Goal: Task Accomplishment & Management: Use online tool/utility

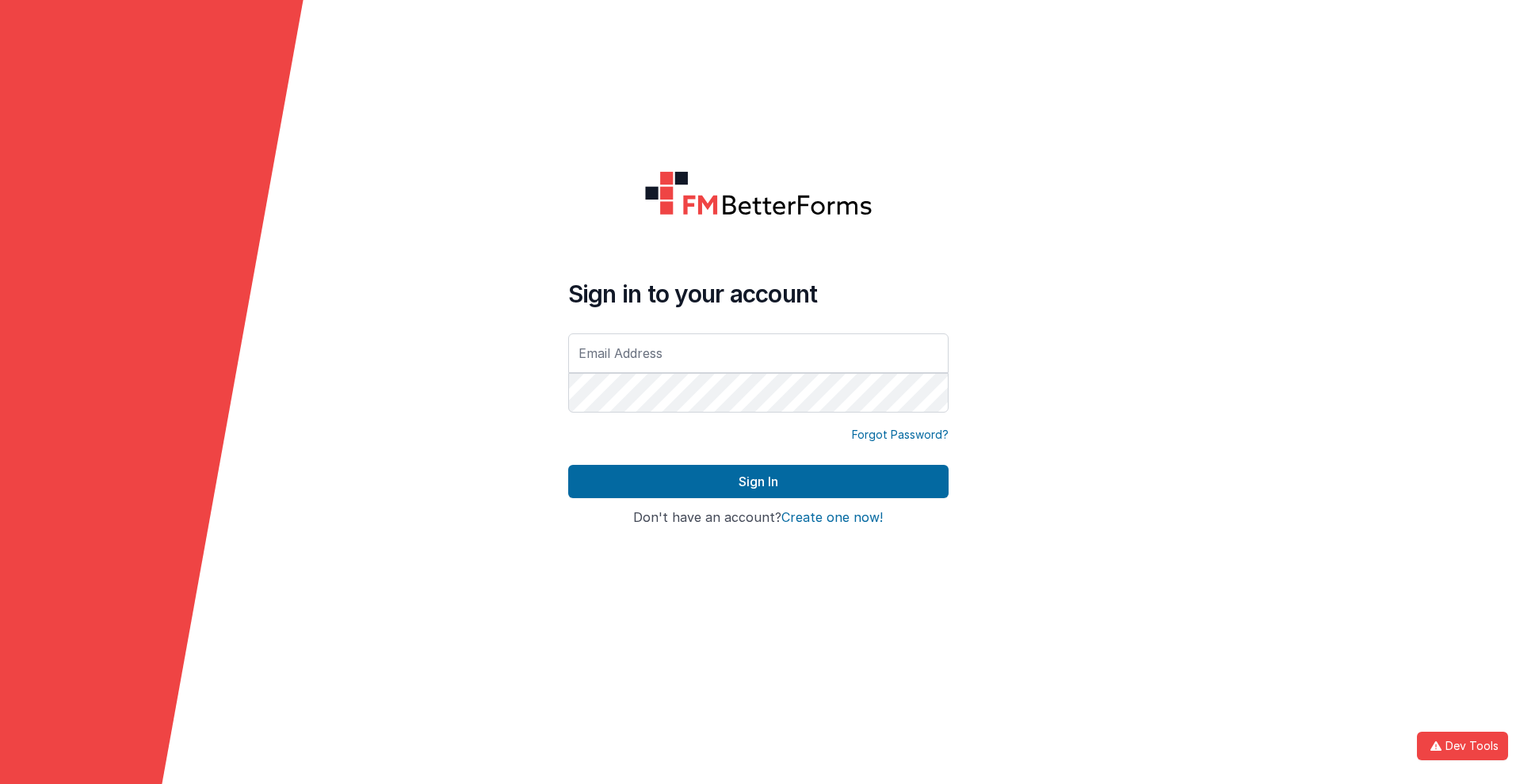
click at [758, 352] on input "text" at bounding box center [759, 353] width 381 height 40
type input "[PERSON_NAME][EMAIL_ADDRESS][DOMAIN_NAME]"
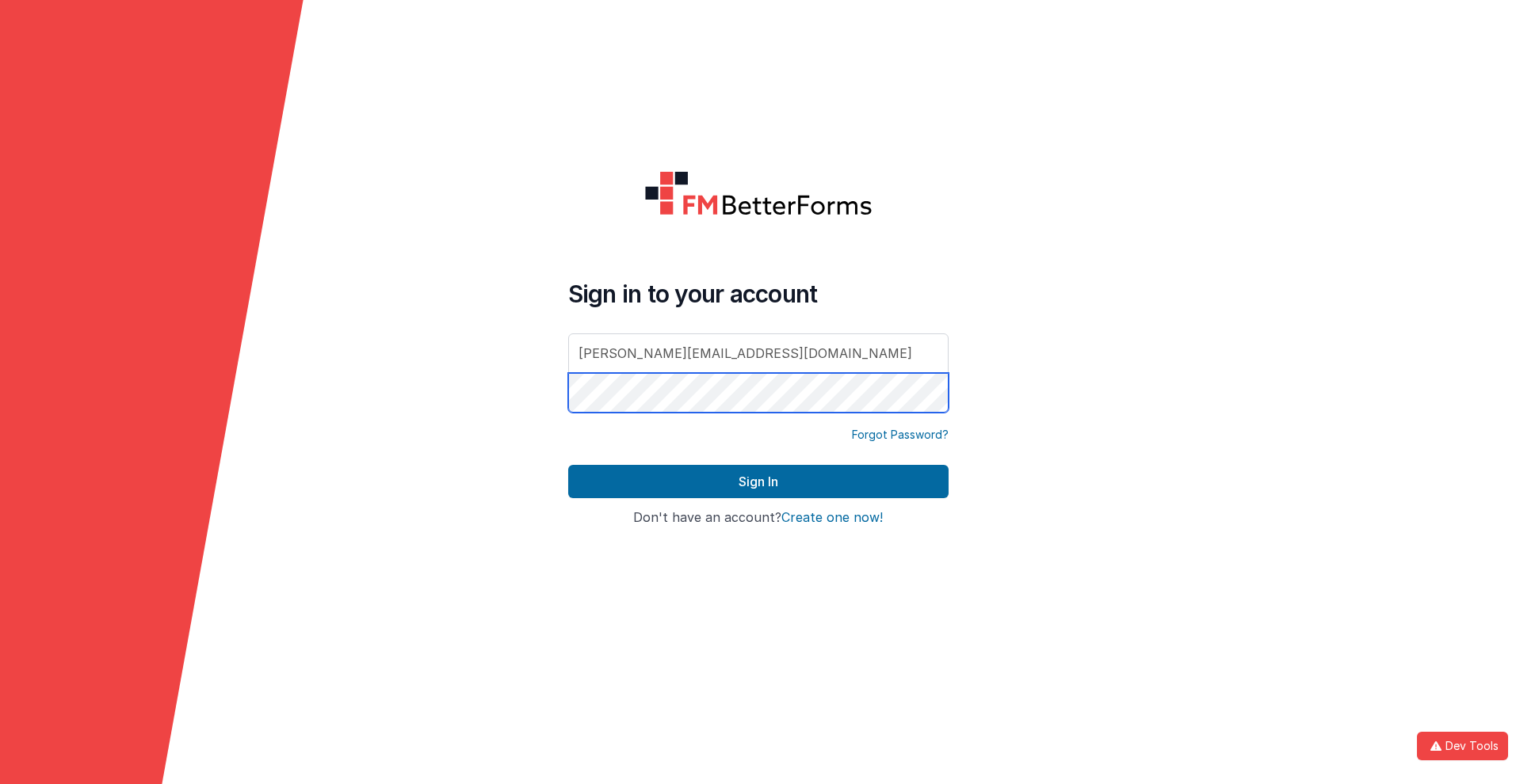
click at [568, 465] on button "Sign In" at bounding box center [759, 482] width 381 height 34
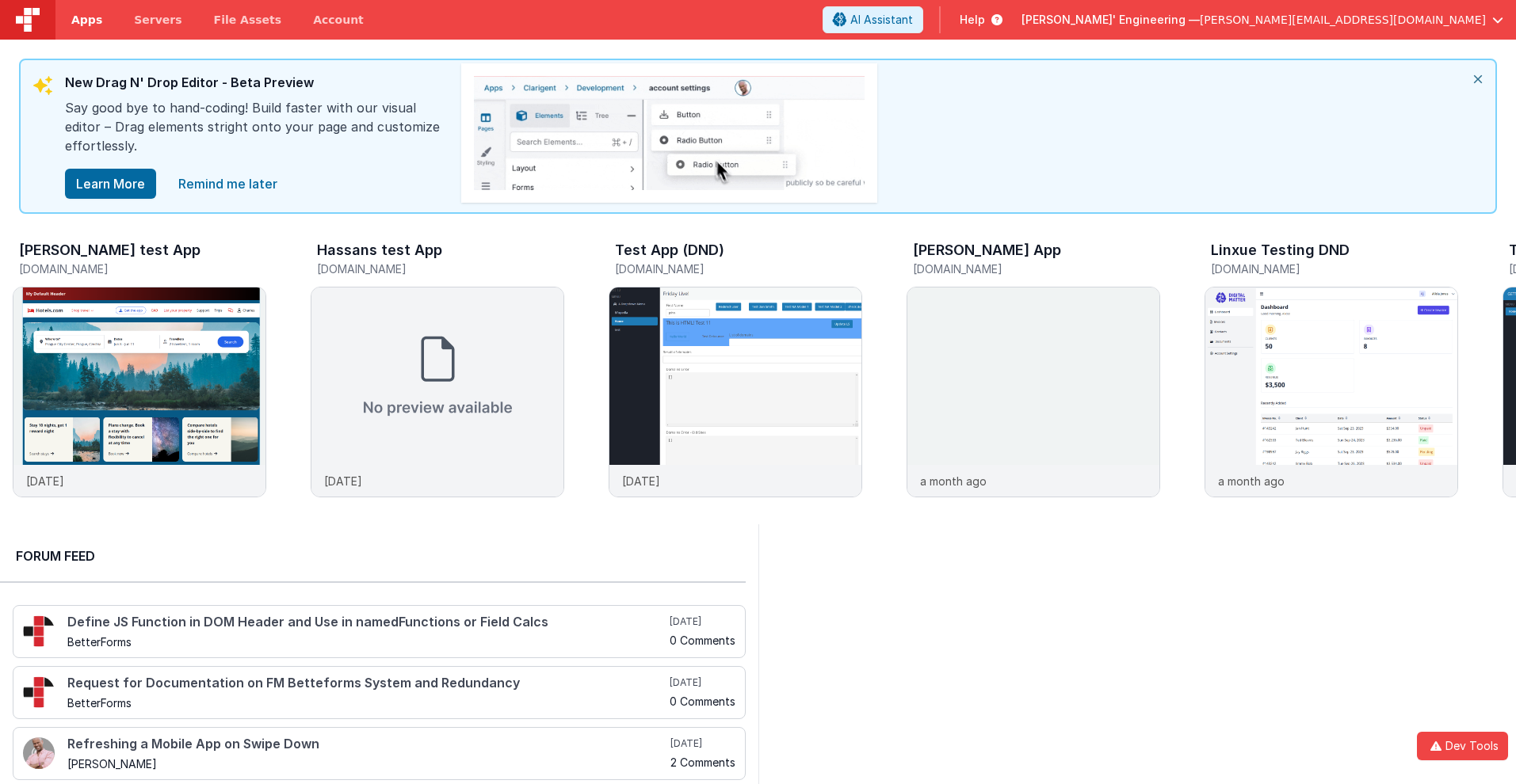
click at [87, 20] on span "Apps" at bounding box center [87, 19] width 31 height 15
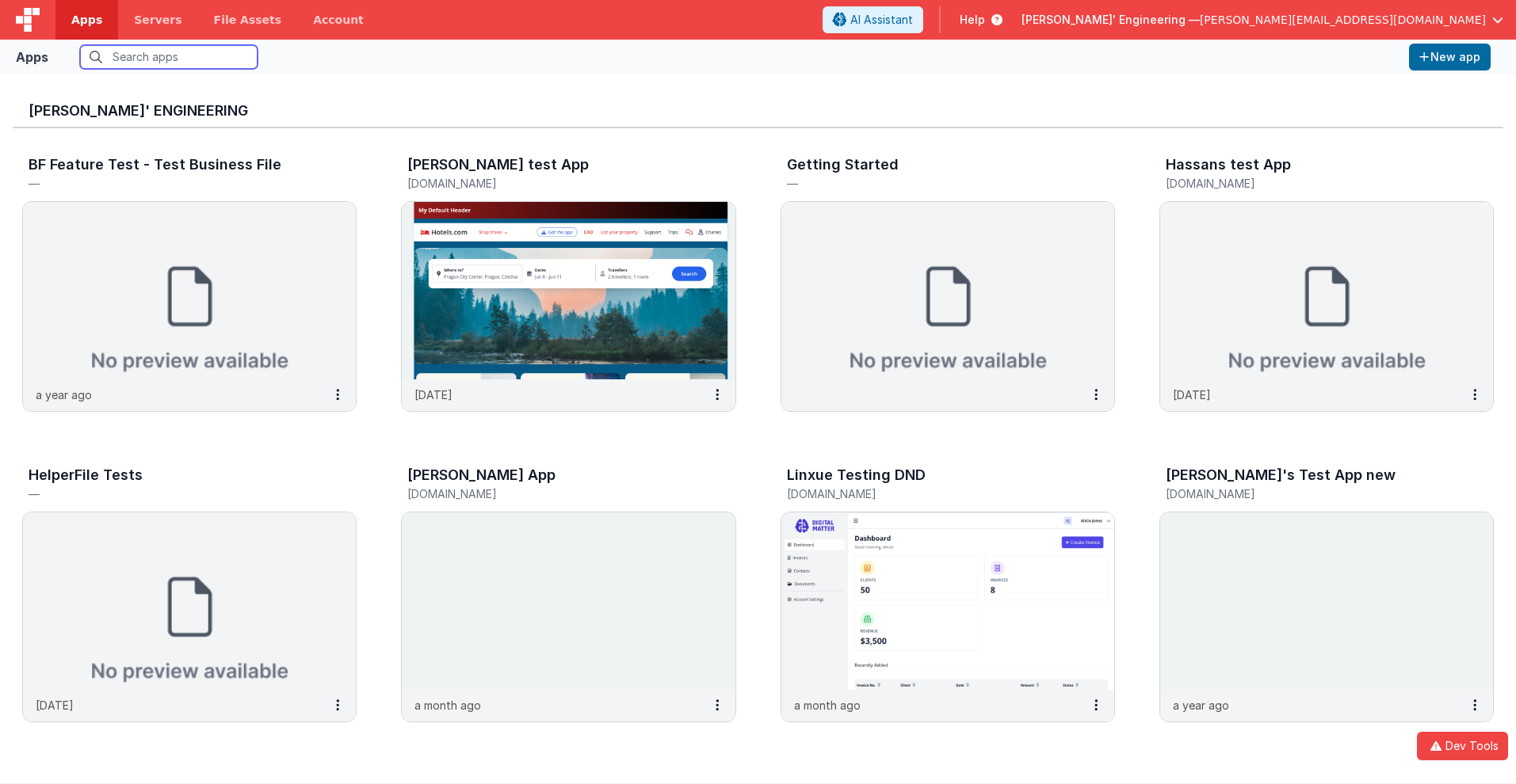
click at [169, 57] on input "text" at bounding box center [169, 57] width 178 height 24
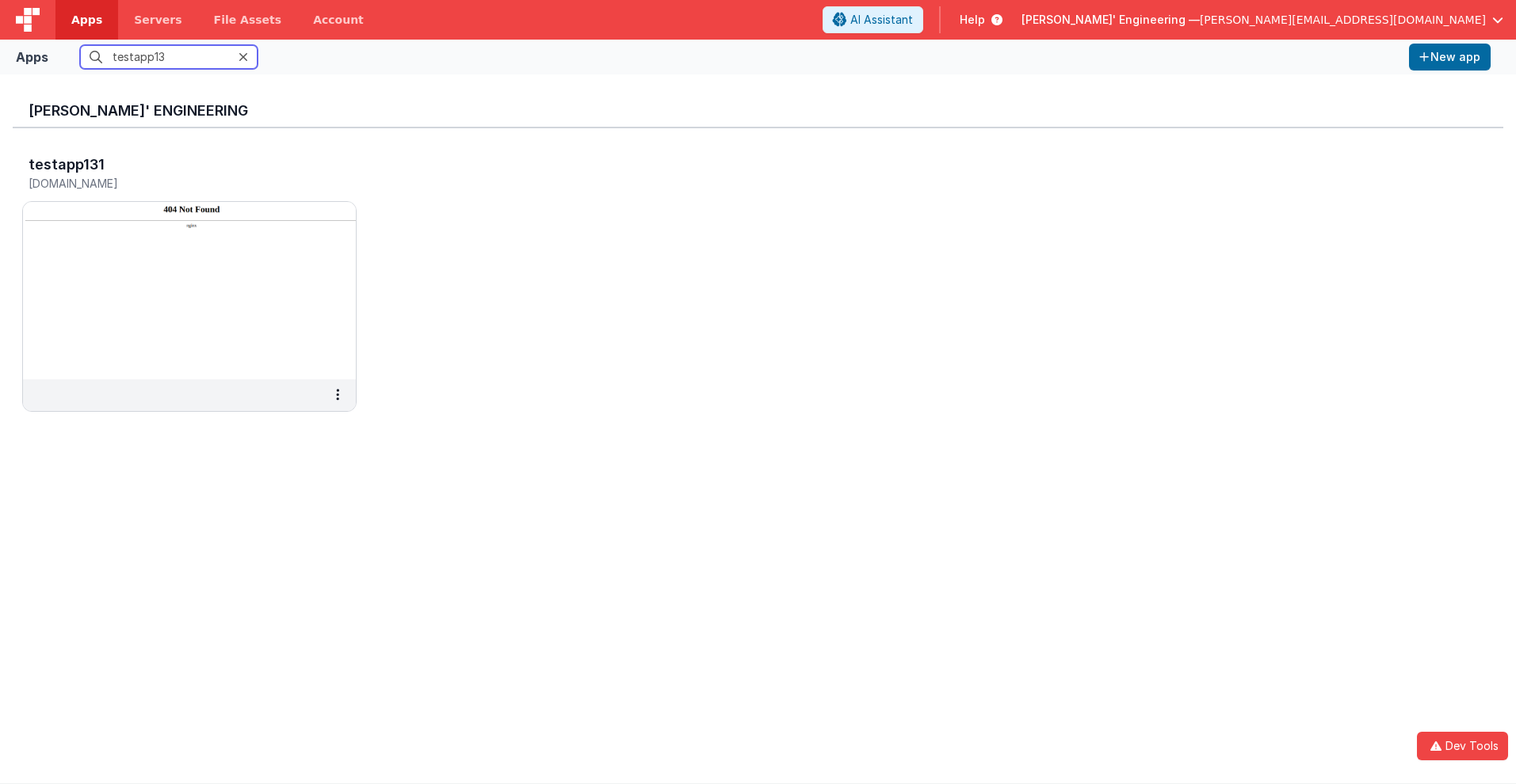
type input "testapp131"
click at [173, 183] on h5 "[DOMAIN_NAME]" at bounding box center [172, 183] width 289 height 12
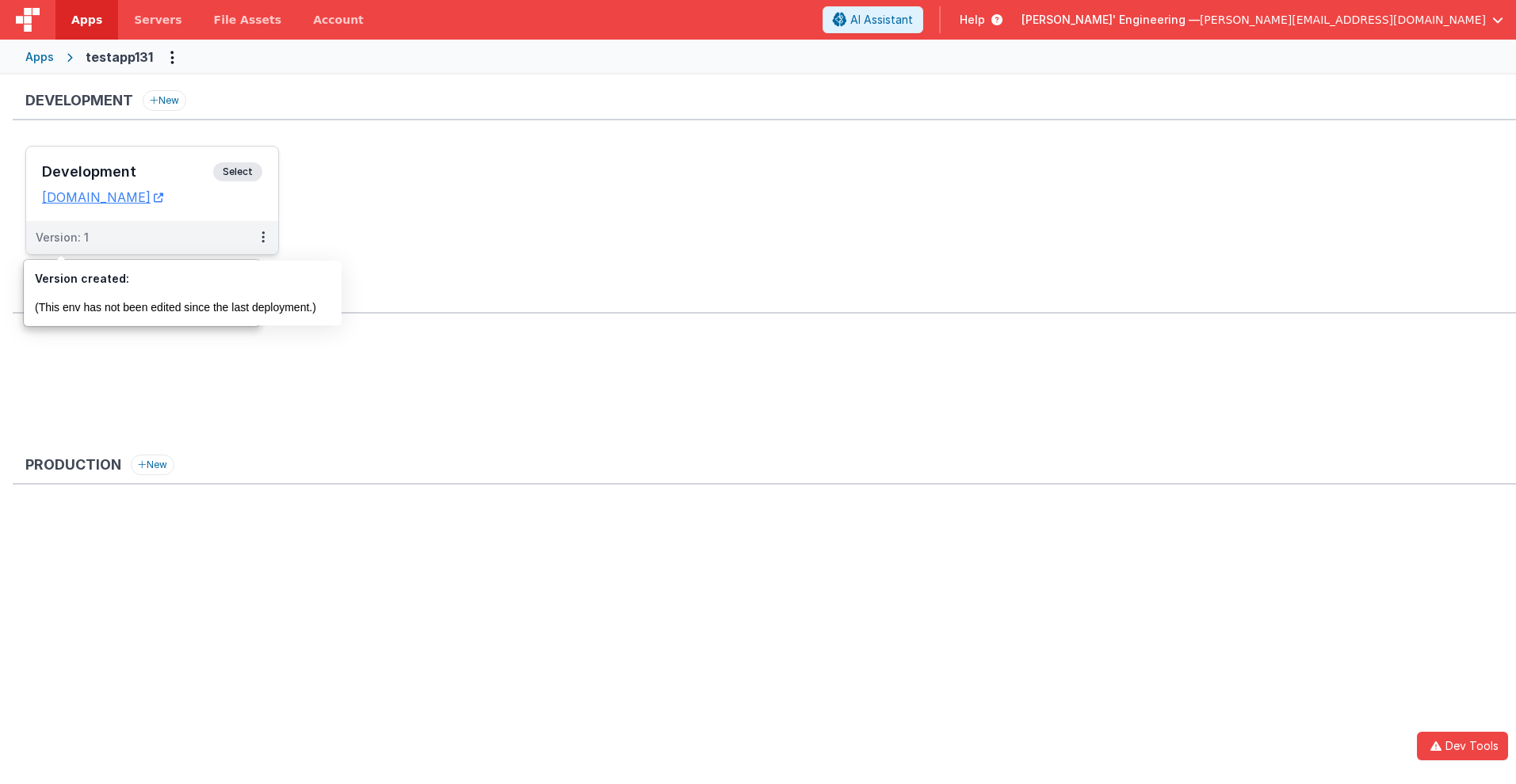
click at [61, 238] on div "Version: 1" at bounding box center [62, 237] width 53 height 15
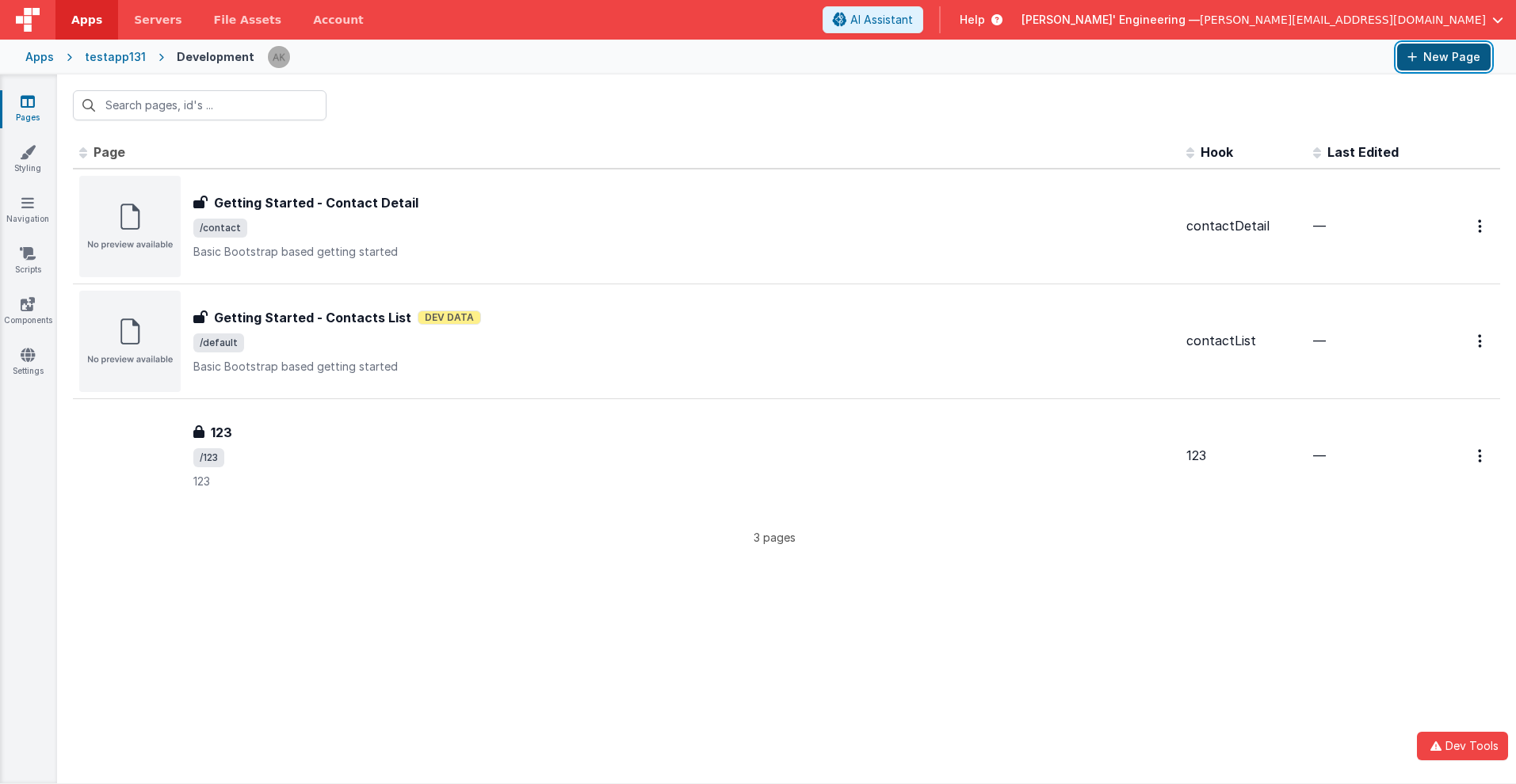
click at [1444, 57] on button "New Page" at bounding box center [1444, 57] width 94 height 27
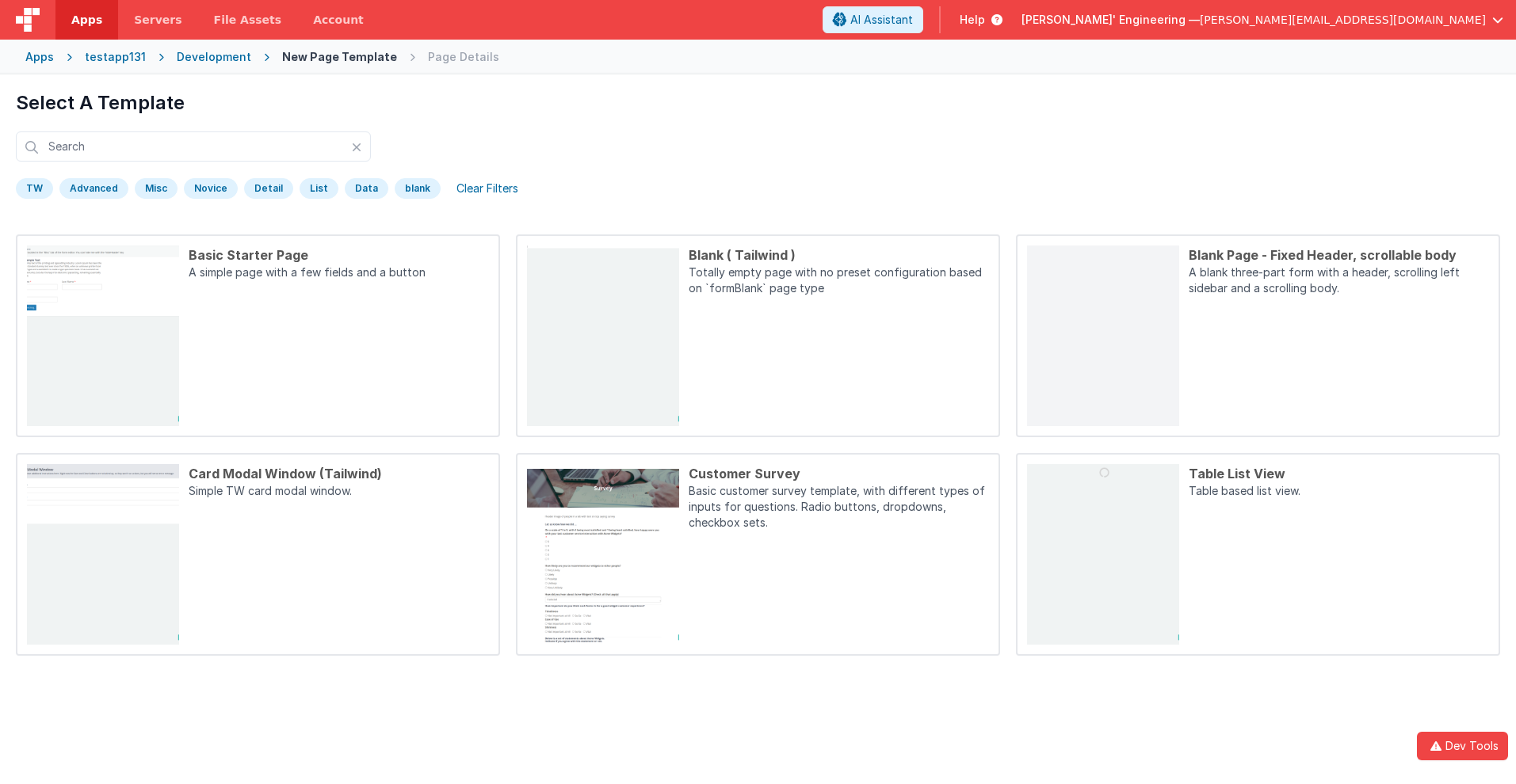
scroll to position [75, 0]
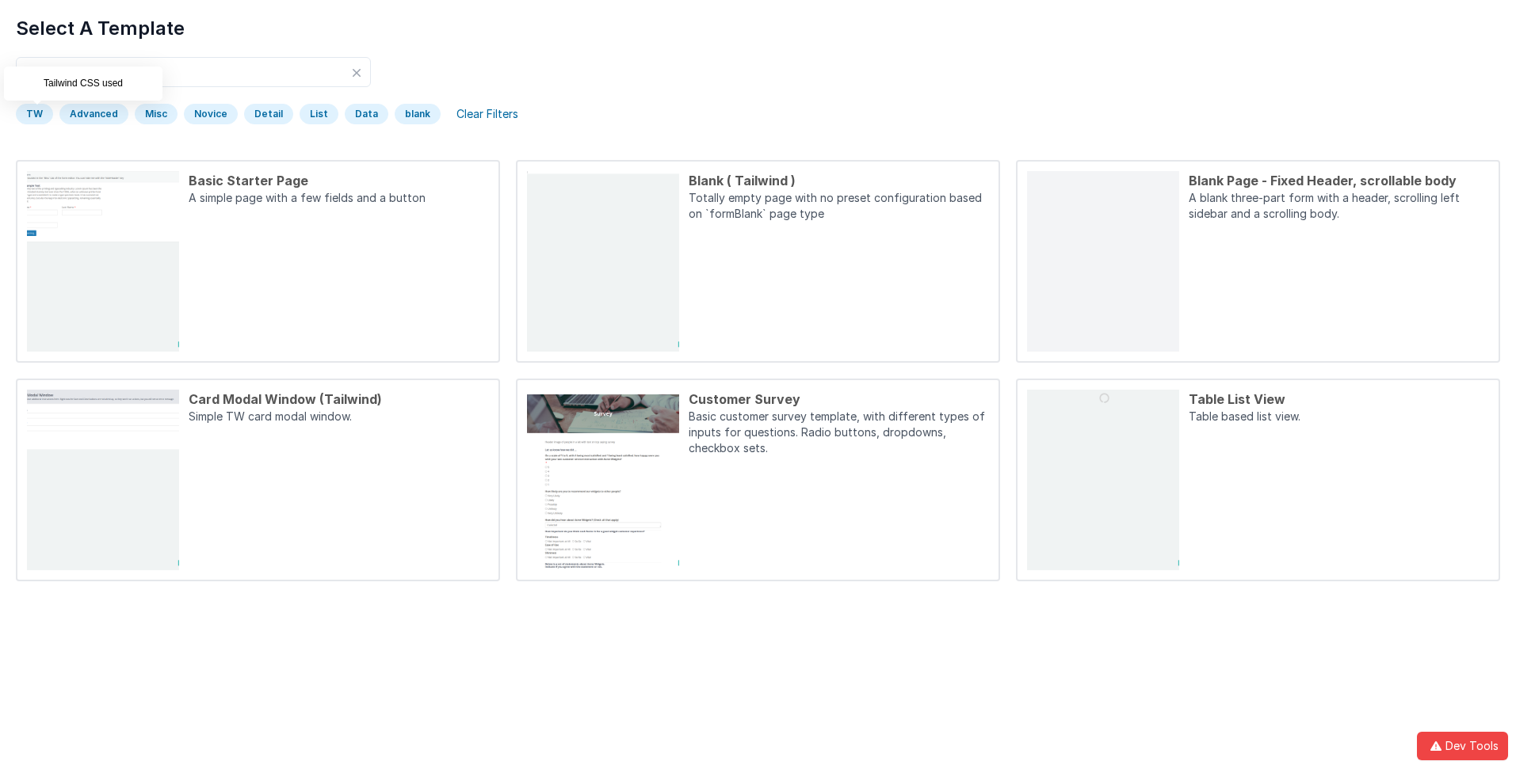
click at [34, 114] on div "TW" at bounding box center [34, 114] width 37 height 21
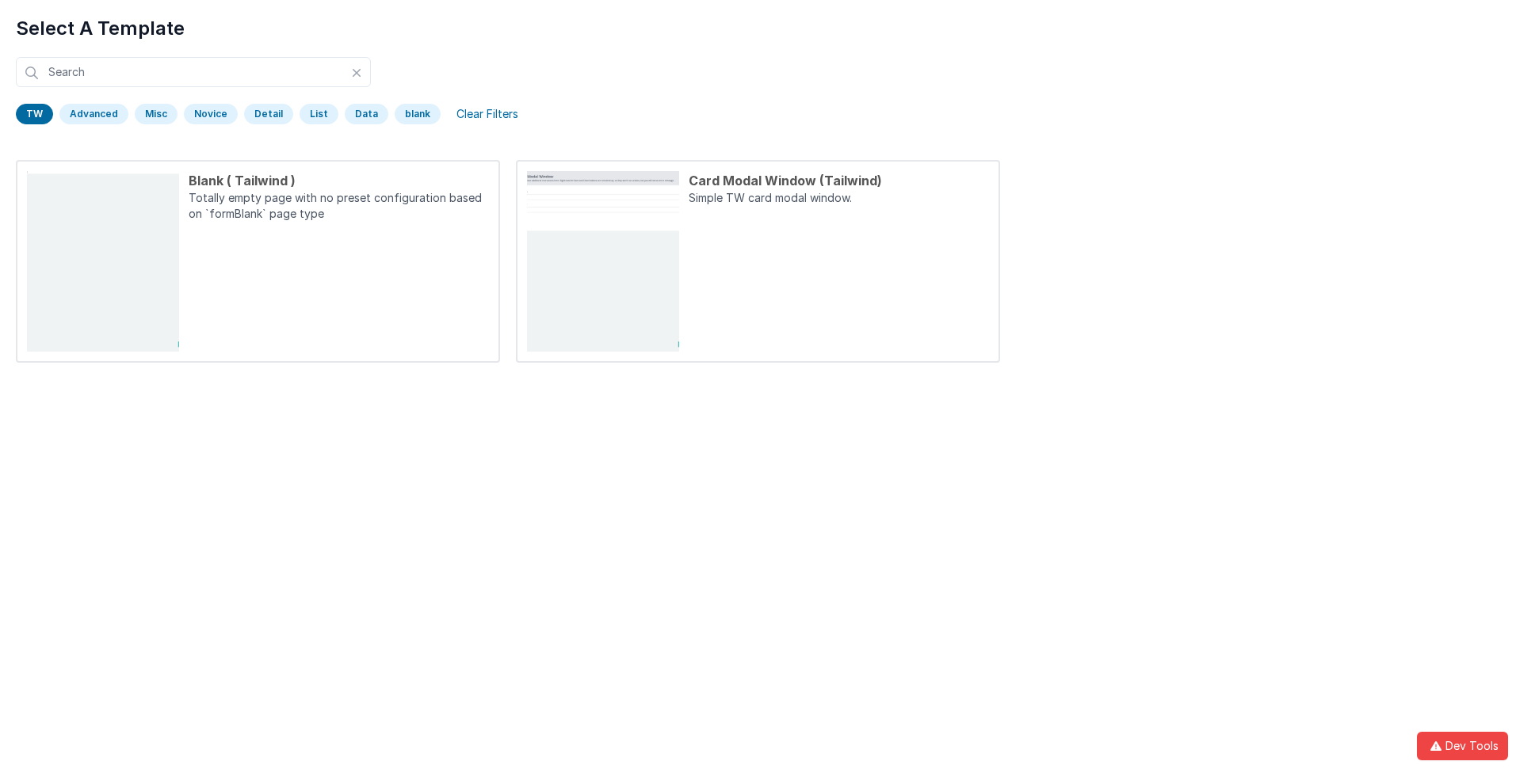
click at [34, 114] on div "TW" at bounding box center [34, 114] width 37 height 21
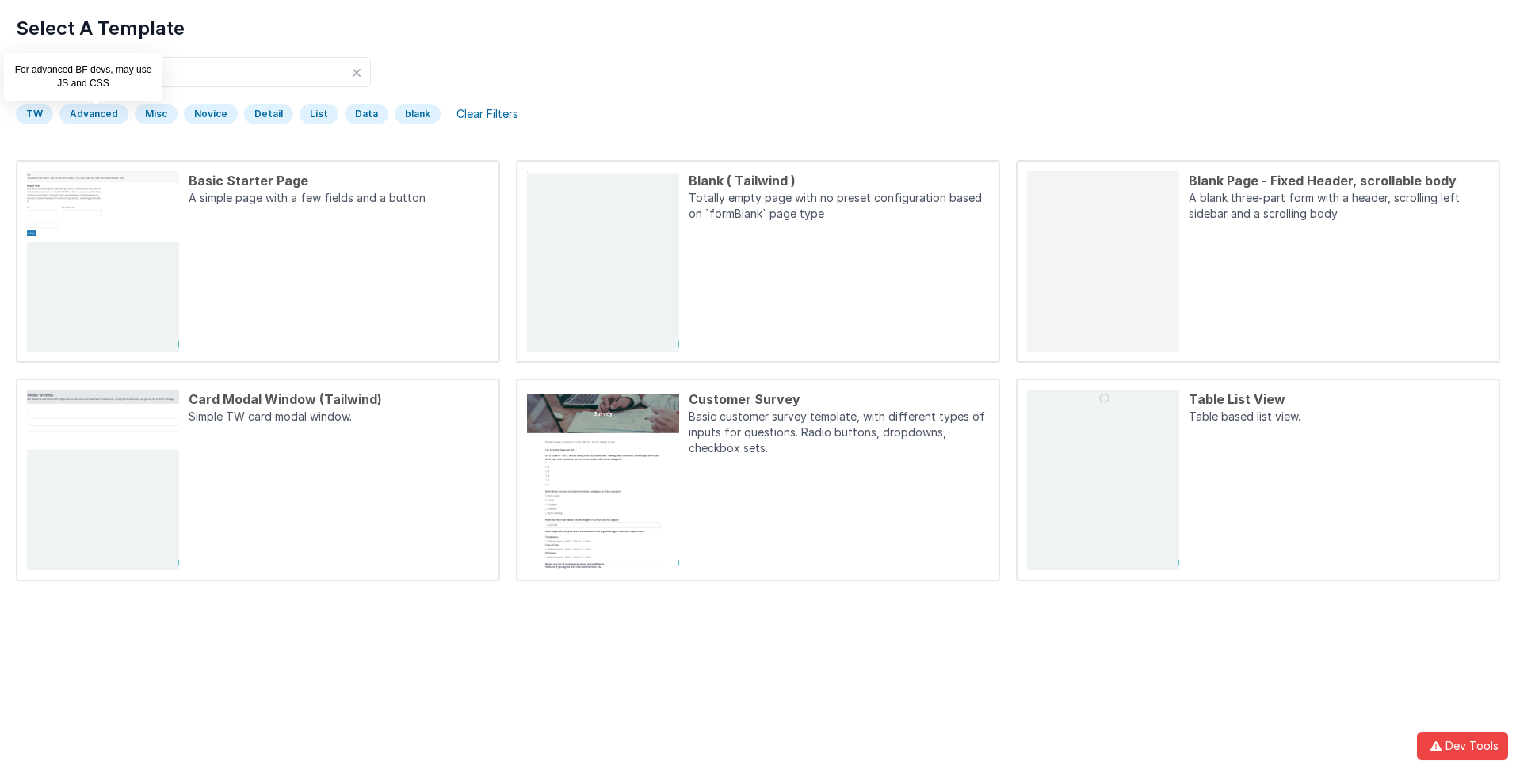
click at [92, 114] on div "Advanced" at bounding box center [94, 114] width 69 height 21
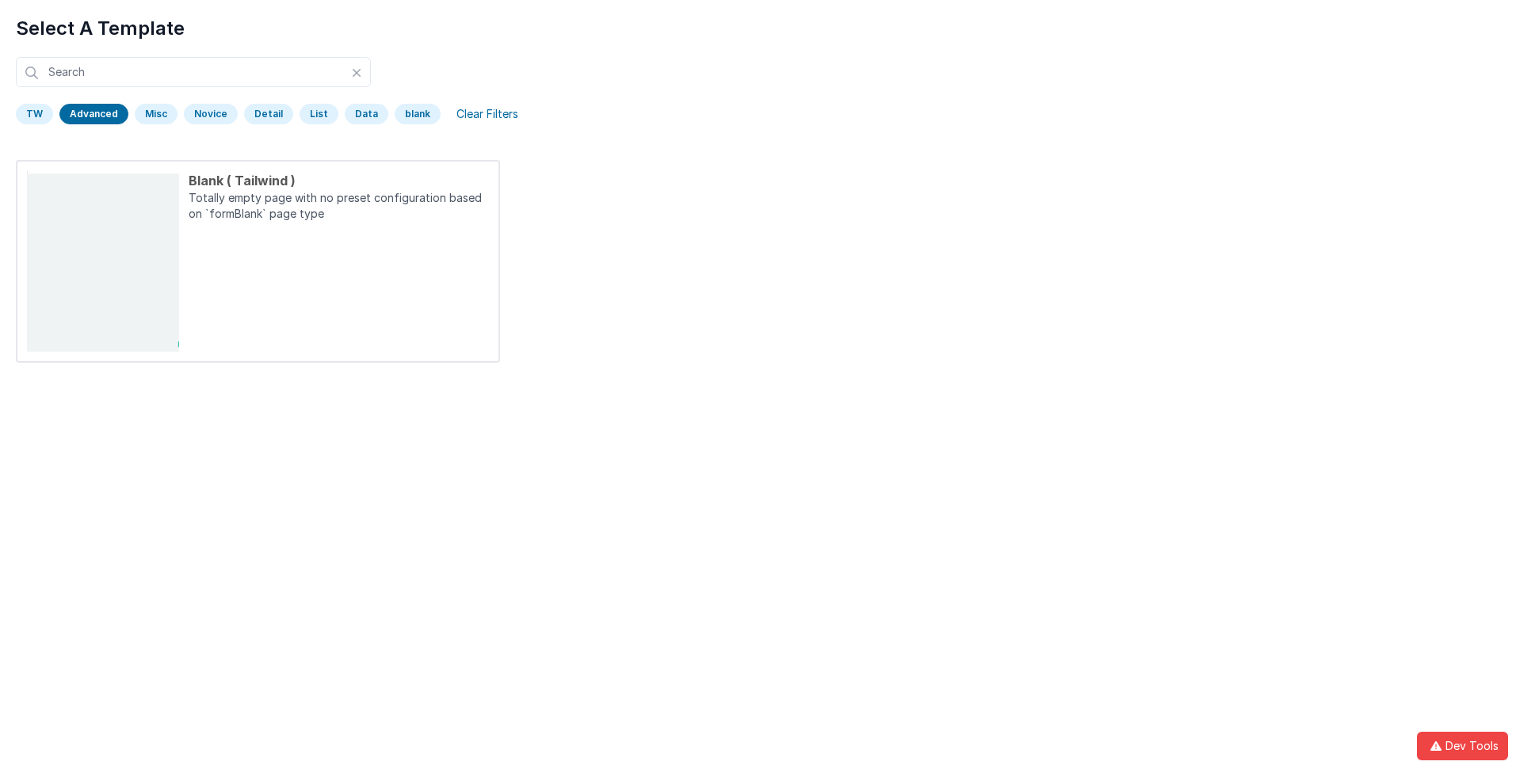
click at [92, 114] on div "Advanced" at bounding box center [94, 114] width 69 height 21
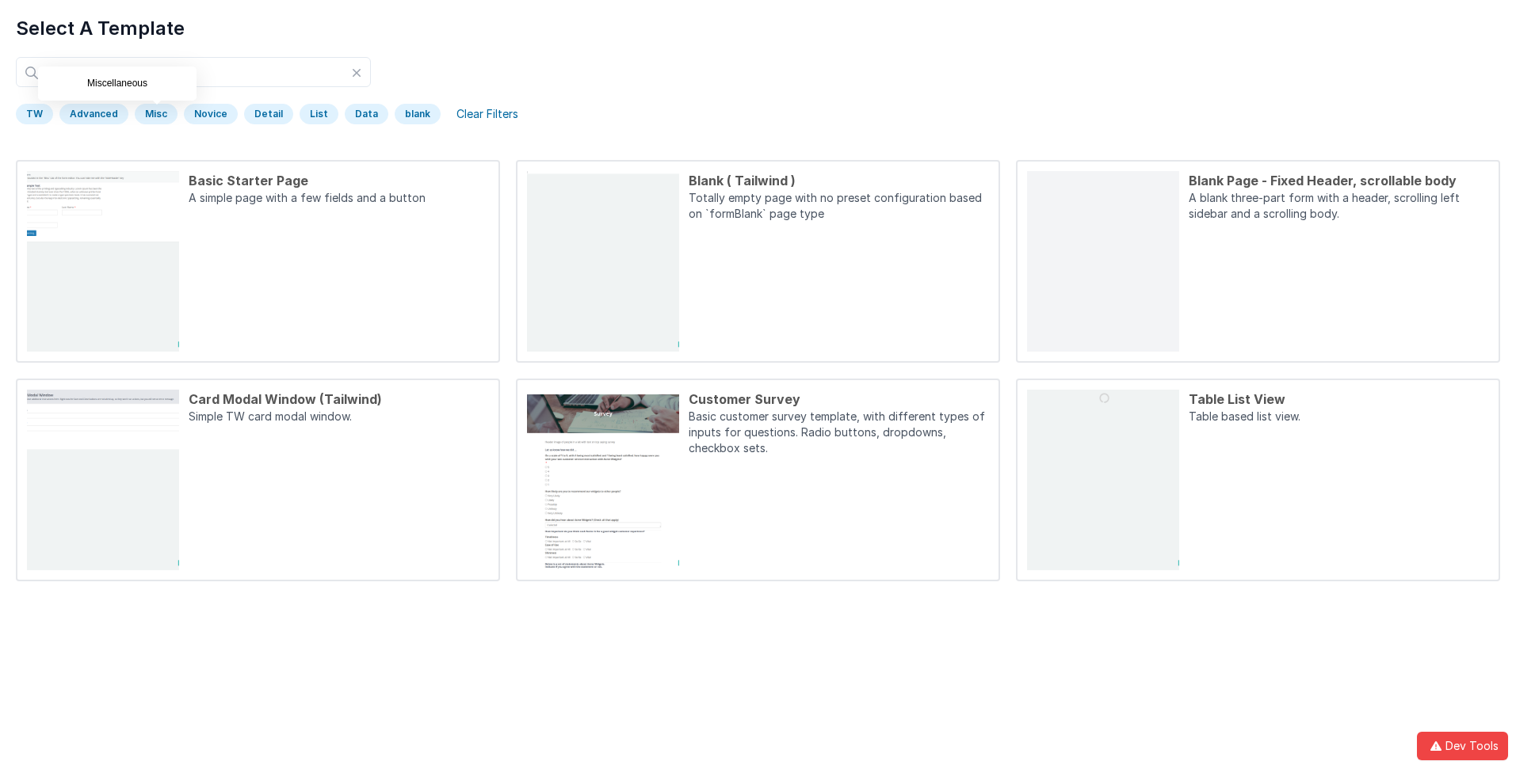
click at [153, 114] on div "Misc" at bounding box center [156, 114] width 43 height 21
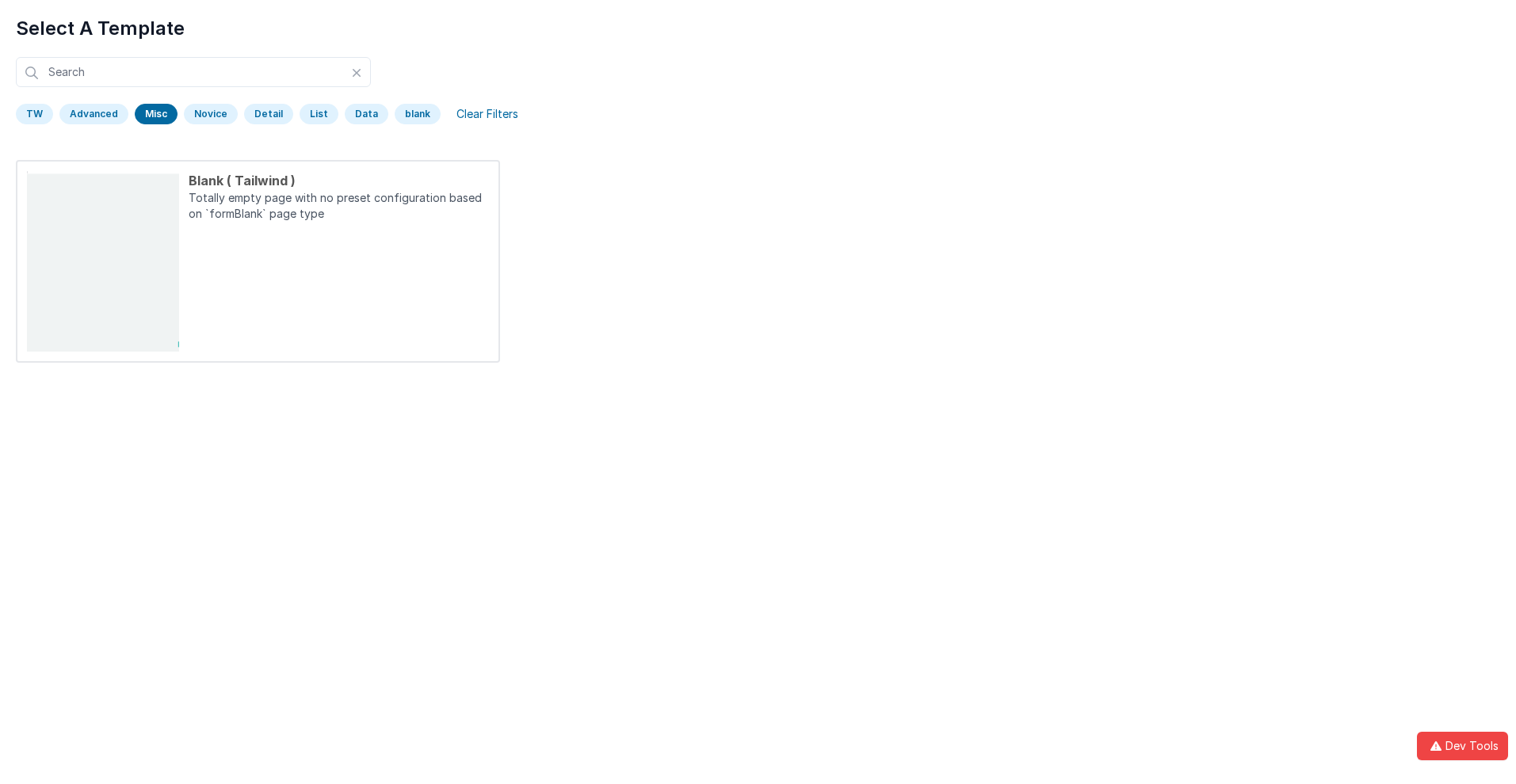
click at [153, 114] on div "Misc" at bounding box center [156, 114] width 43 height 21
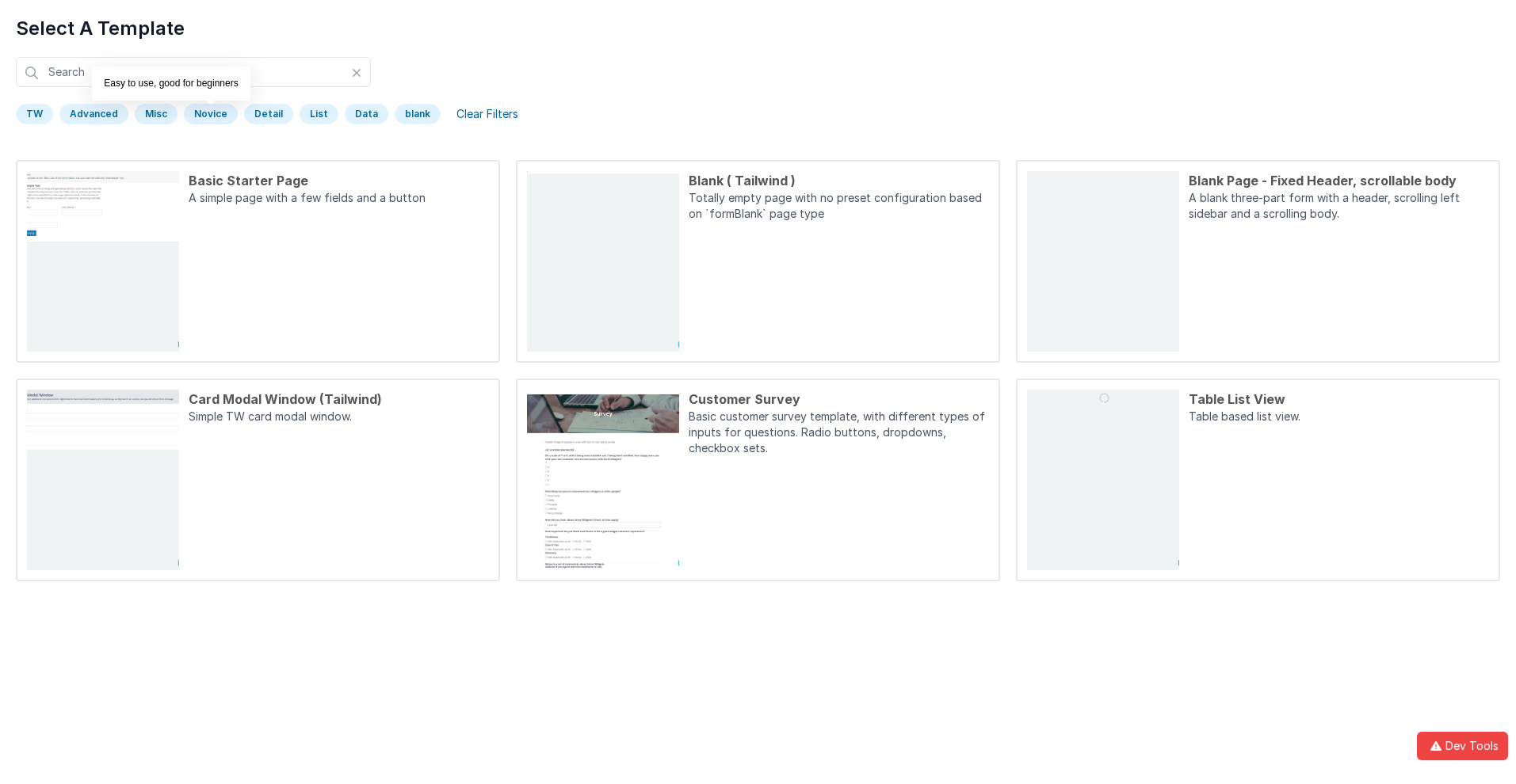
click at [208, 114] on div "Novice" at bounding box center [210, 114] width 54 height 21
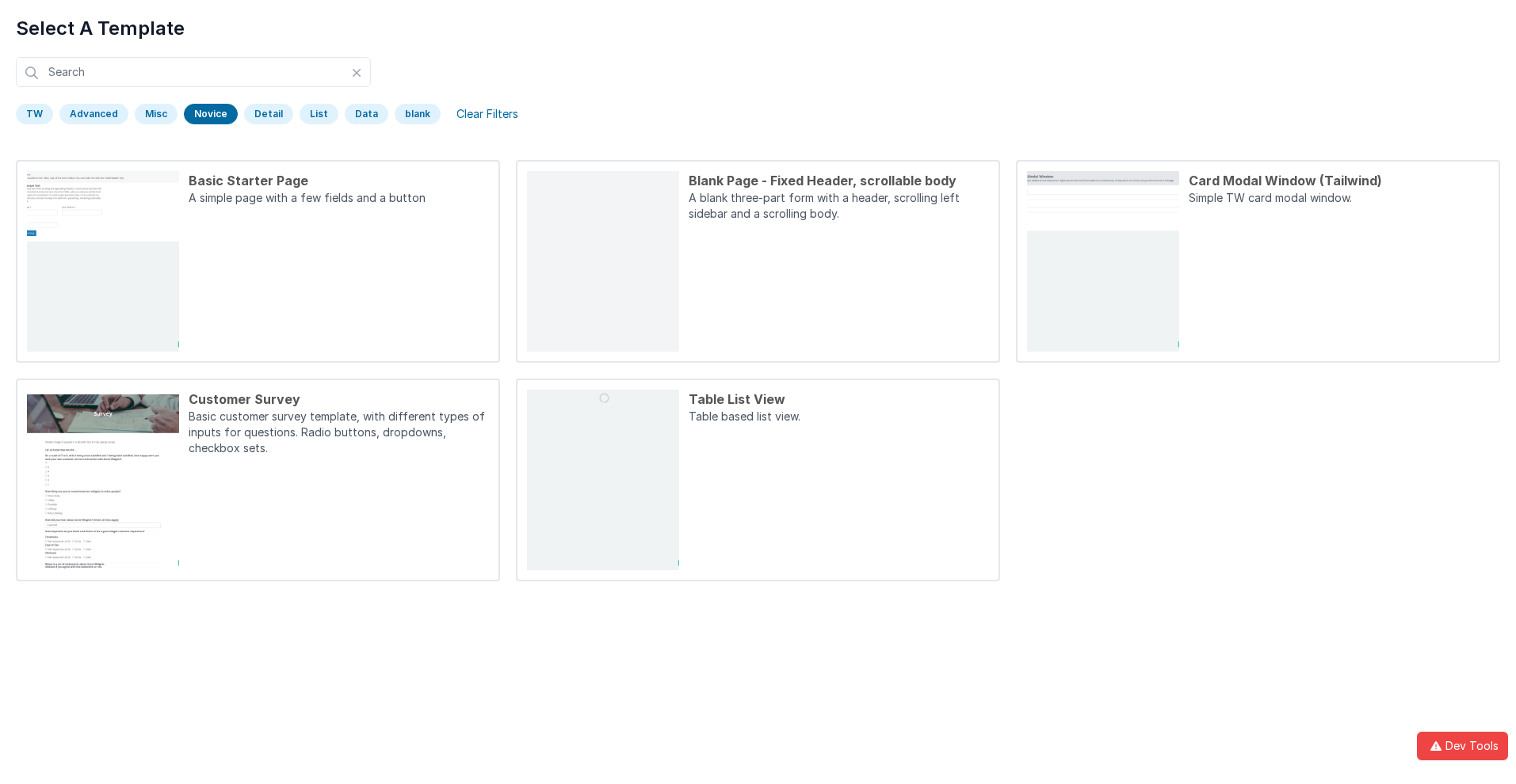
click at [208, 114] on div "Novice" at bounding box center [210, 114] width 54 height 21
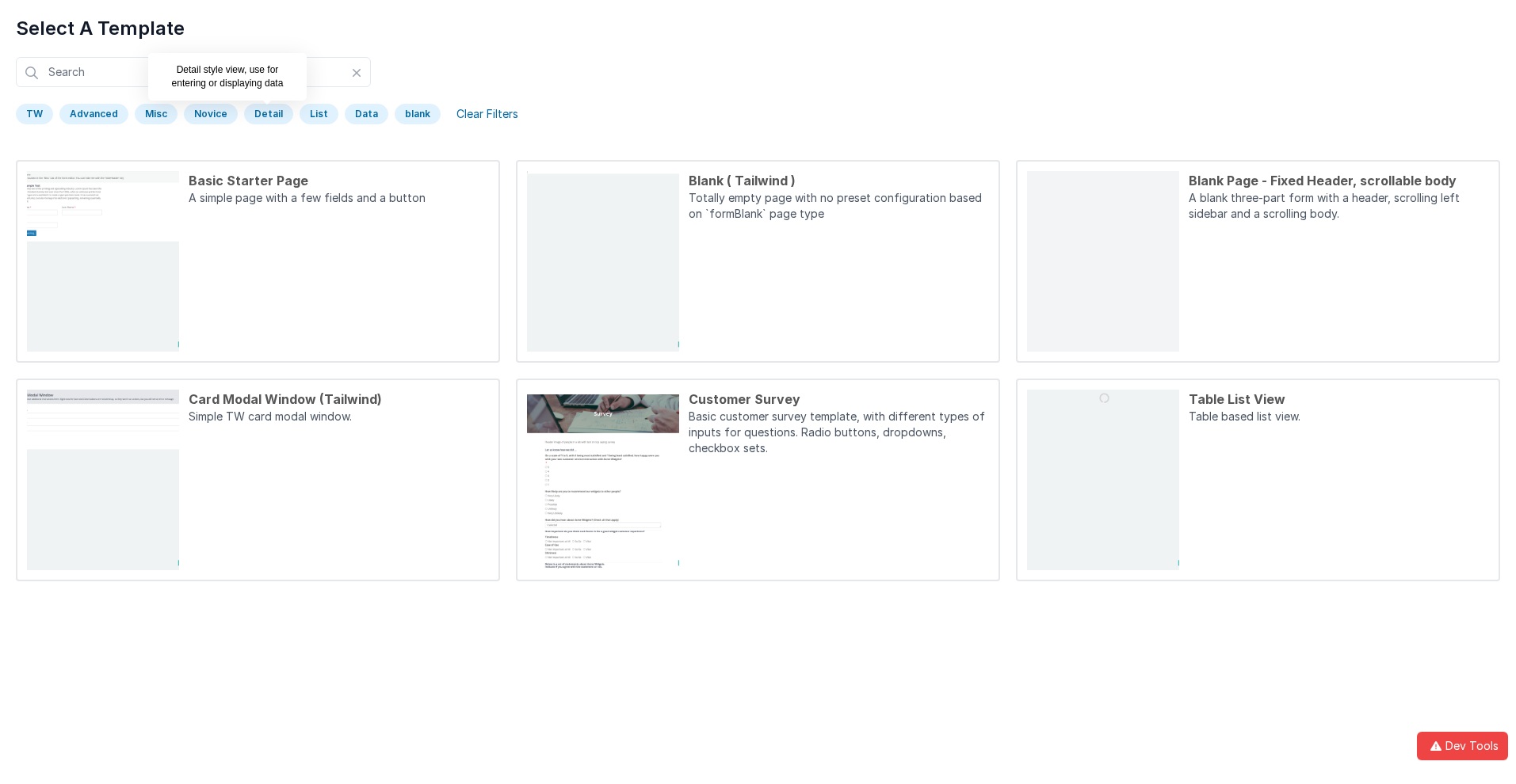
click at [263, 114] on div "Detail" at bounding box center [269, 114] width 49 height 21
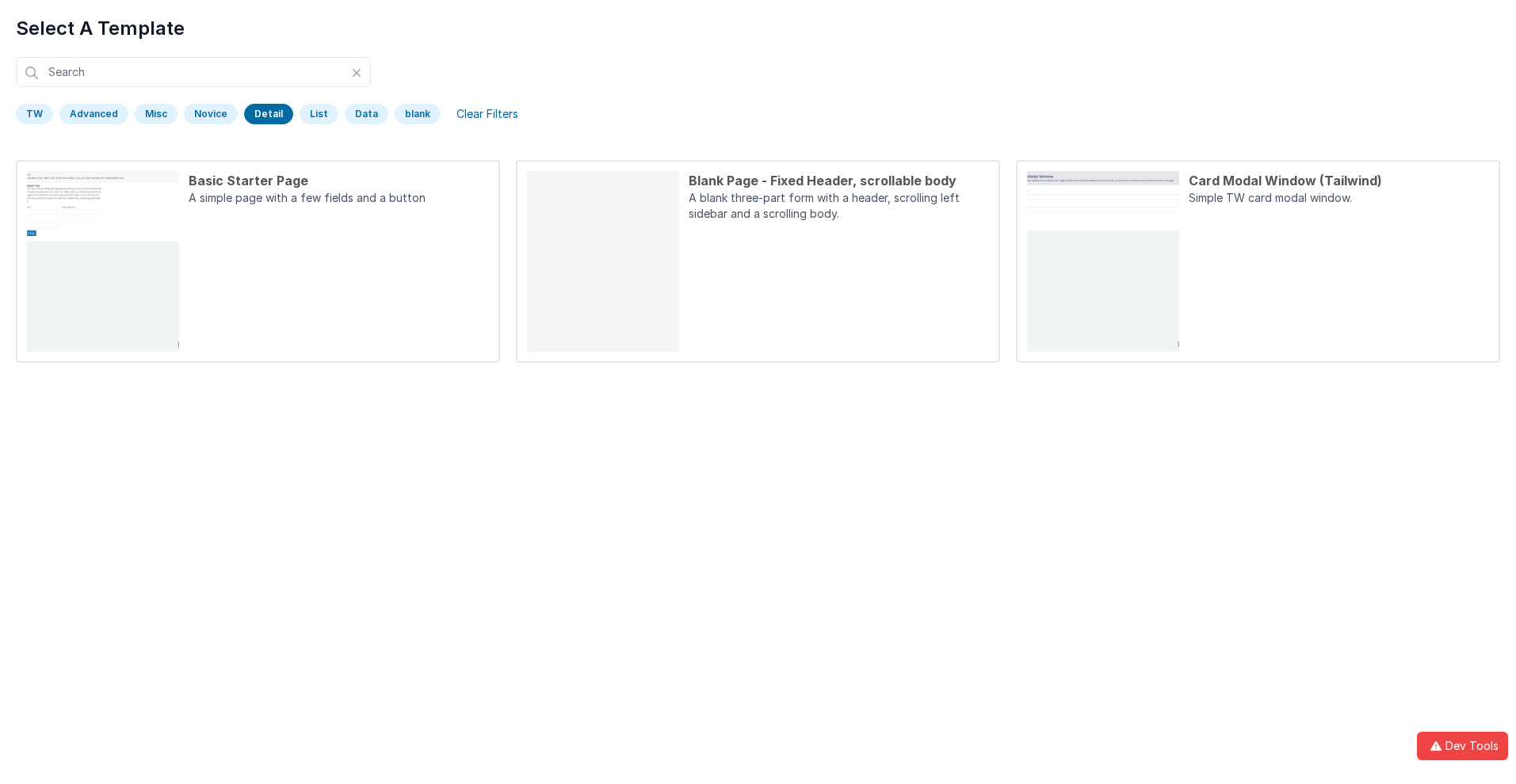
click at [263, 114] on div "Detail" at bounding box center [269, 114] width 49 height 21
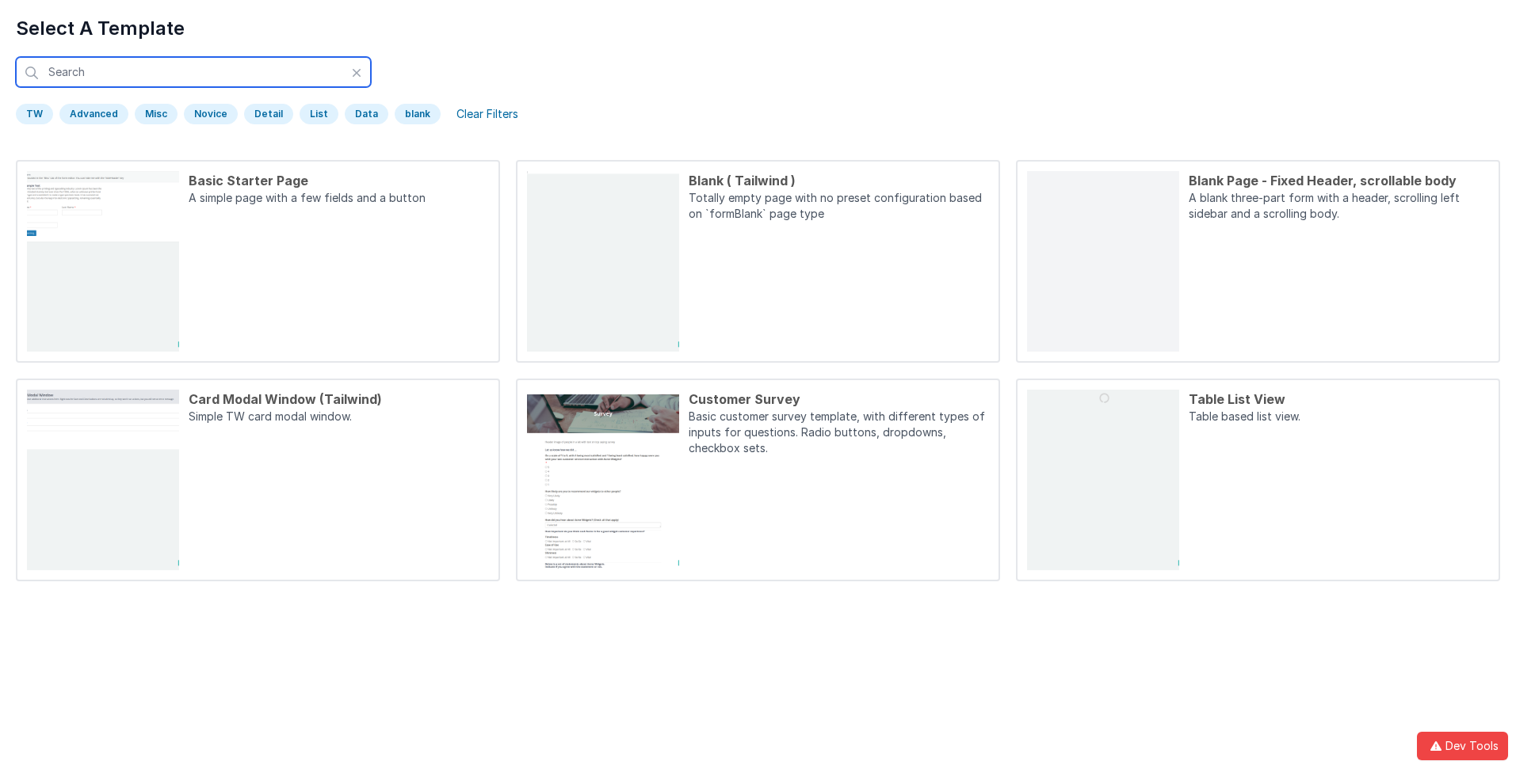
click at [193, 72] on input "text" at bounding box center [193, 72] width 355 height 30
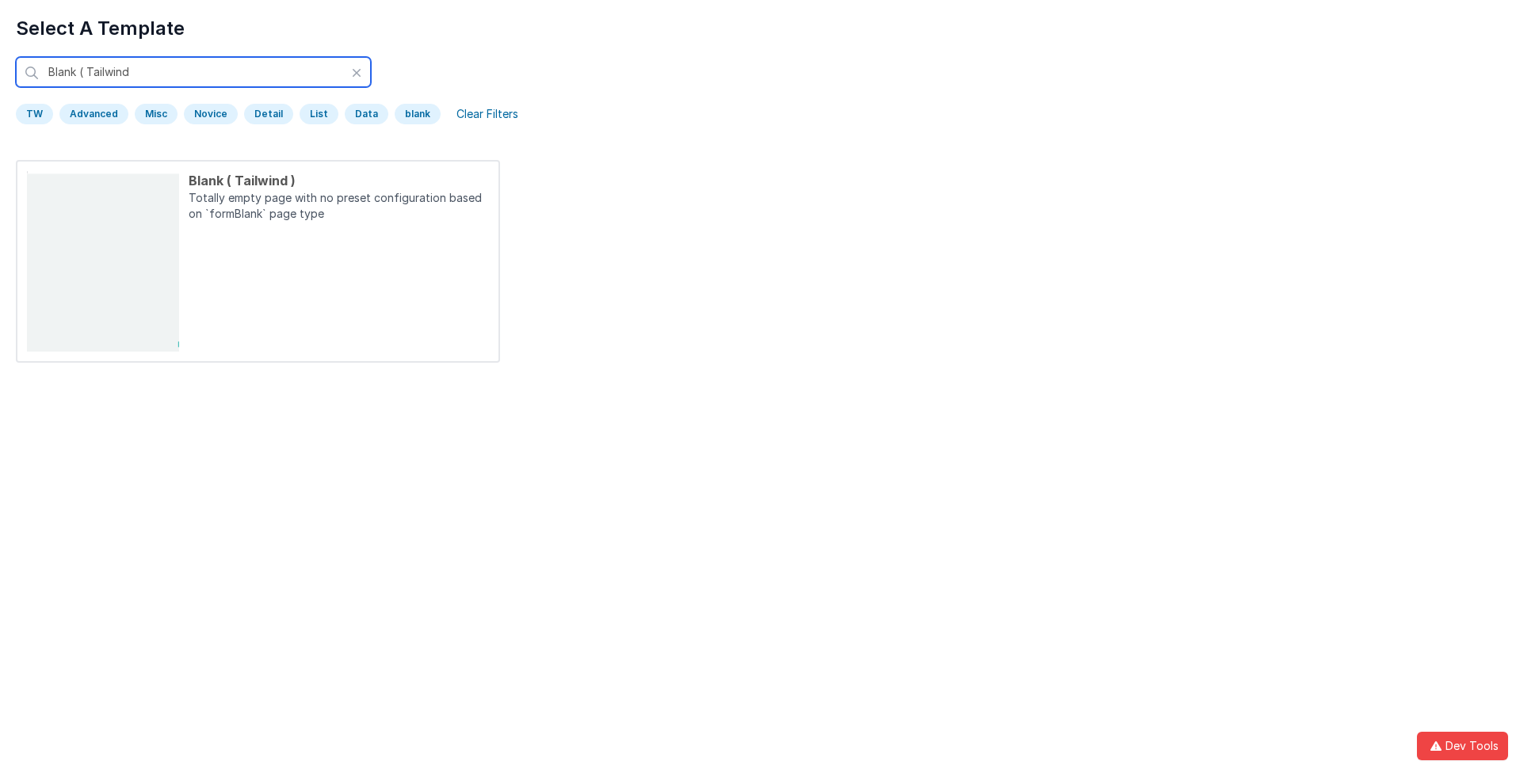
type input "Blank ( Tailwind )"
click at [193, 72] on input "Blank ( Tailwind )" at bounding box center [193, 72] width 355 height 30
